Goal: Find specific page/section: Find specific page/section

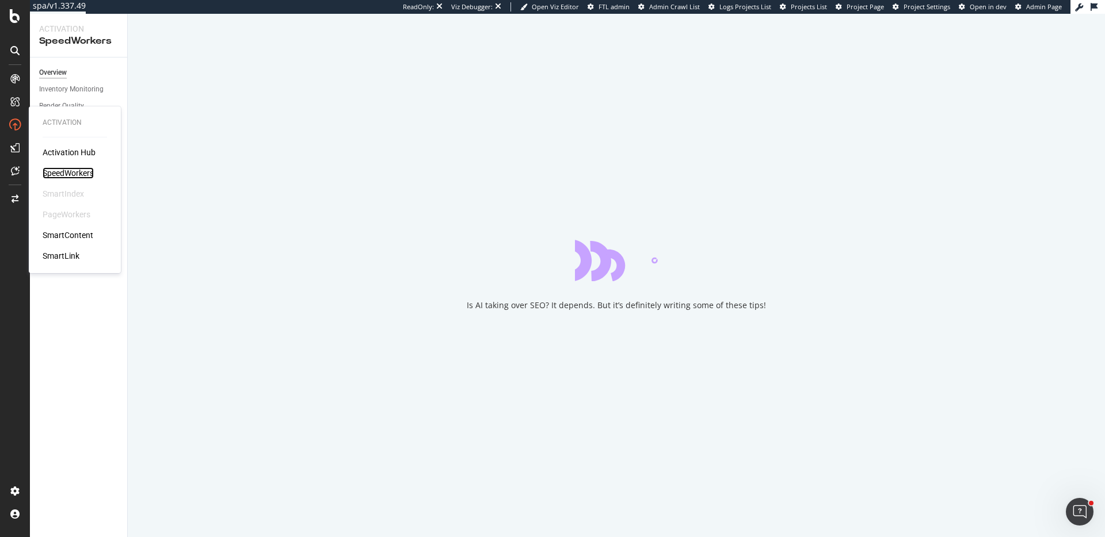
click at [83, 172] on div "SpeedWorkers" at bounding box center [68, 173] width 51 height 12
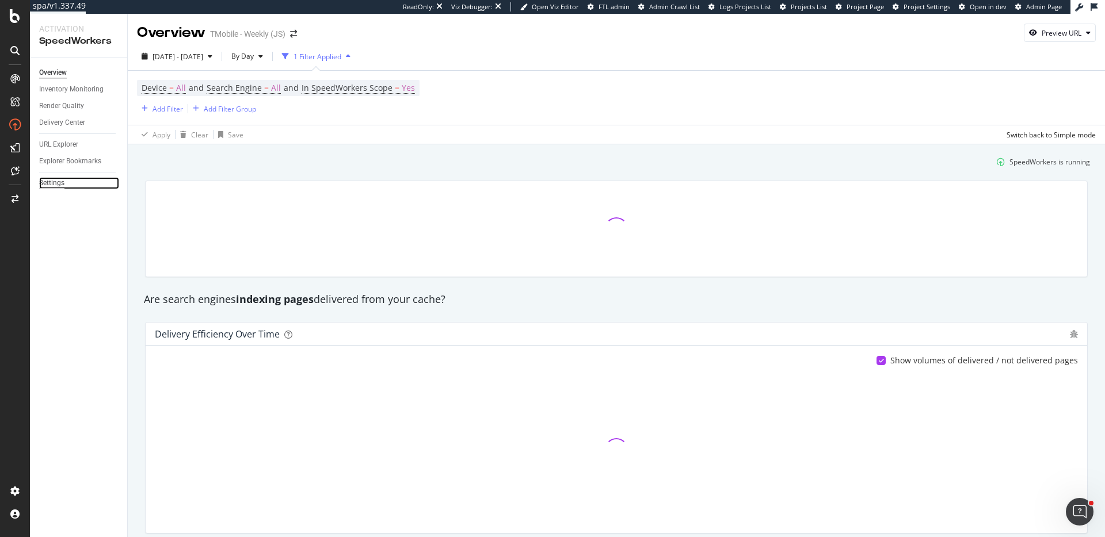
click at [51, 183] on div "Settings" at bounding box center [51, 183] width 25 height 12
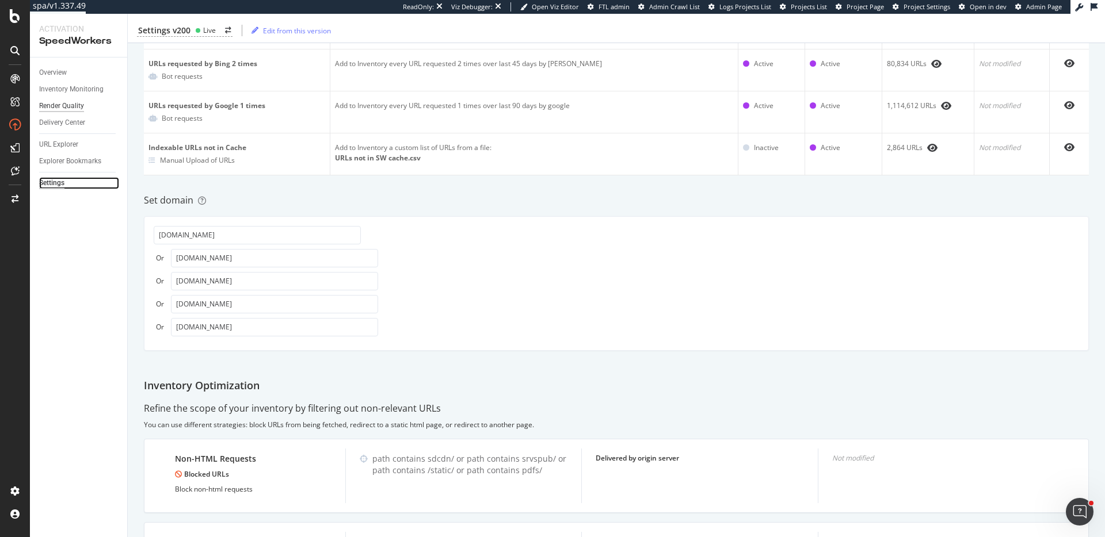
scroll to position [311, 0]
click at [73, 117] on div "Delivery Center" at bounding box center [62, 123] width 46 height 12
